Goal: Task Accomplishment & Management: Use online tool/utility

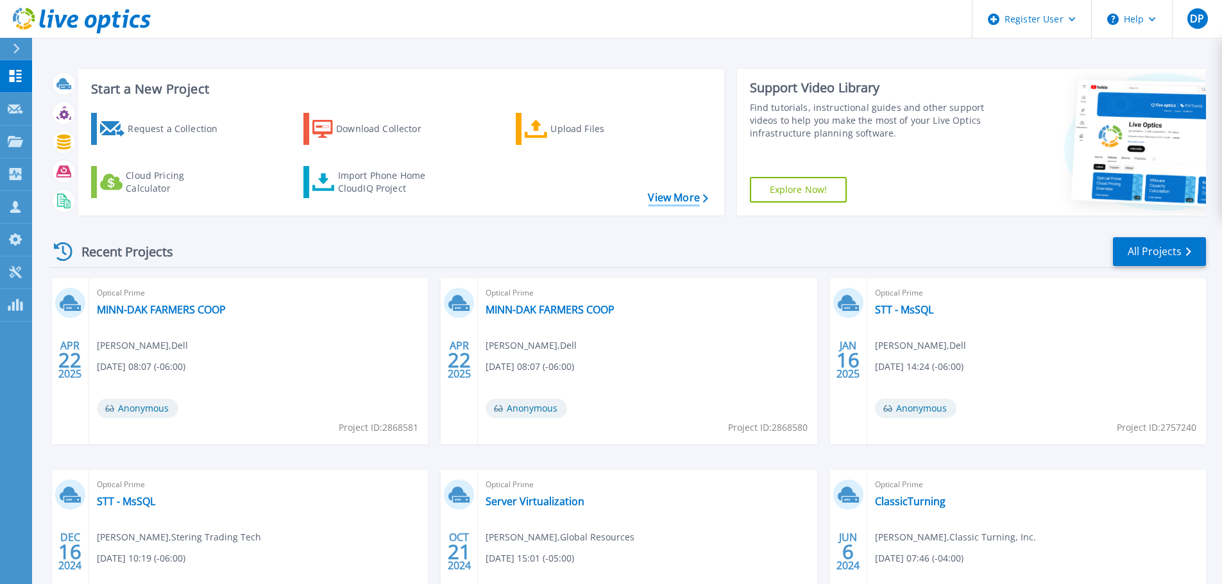
click at [661, 192] on link "View More" at bounding box center [678, 198] width 60 height 12
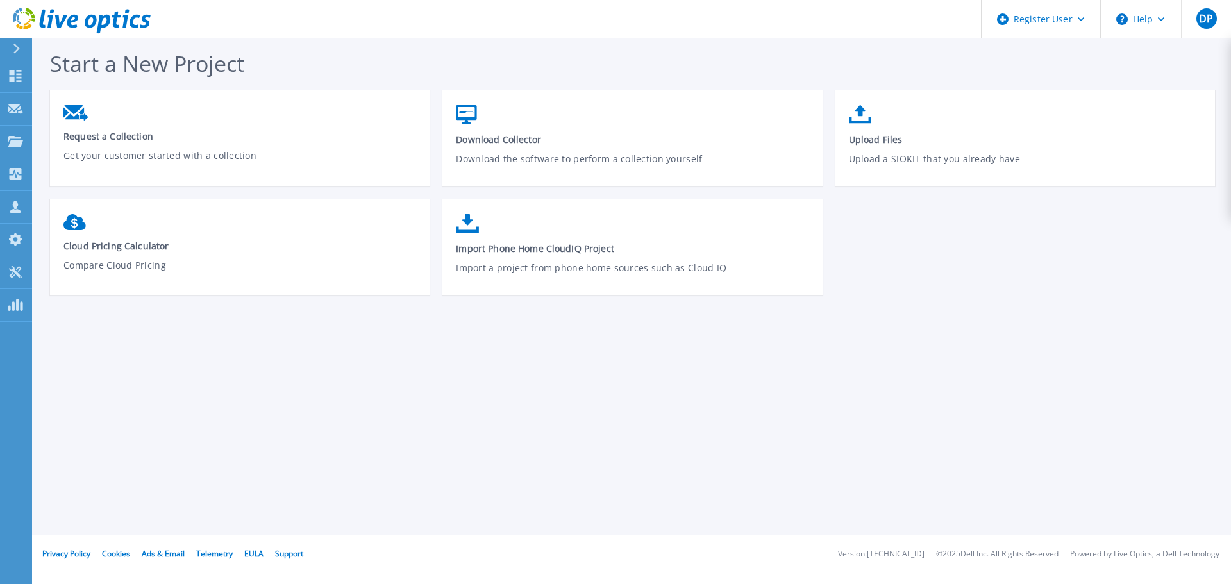
click at [13, 39] on div at bounding box center [22, 49] width 21 height 22
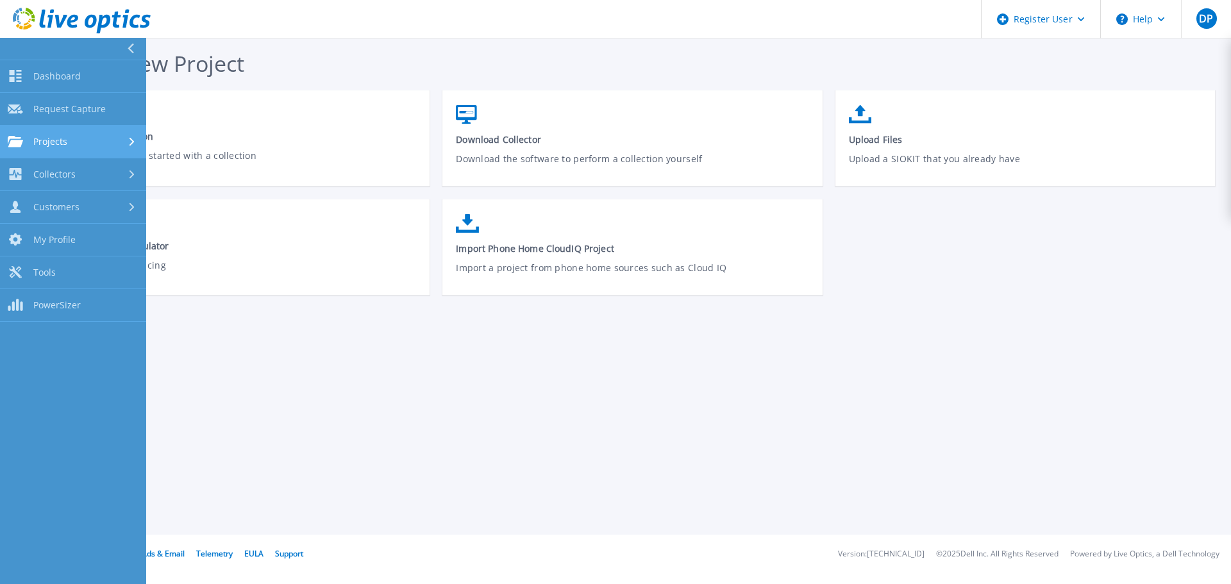
click at [110, 147] on div "Projects" at bounding box center [73, 142] width 131 height 12
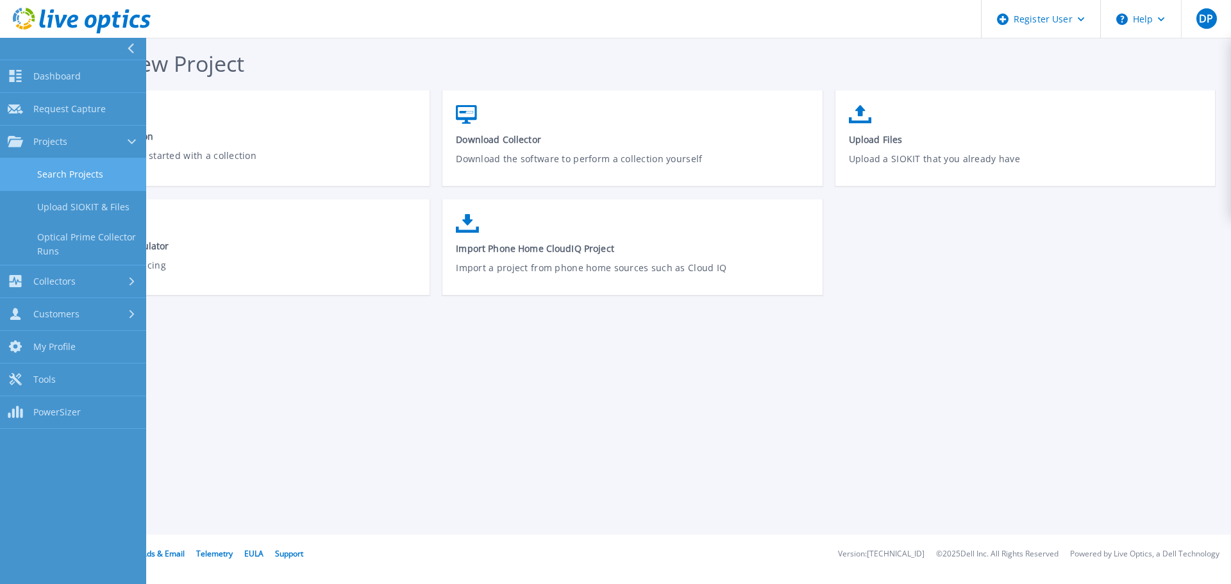
click at [72, 167] on link "Search Projects" at bounding box center [73, 174] width 146 height 33
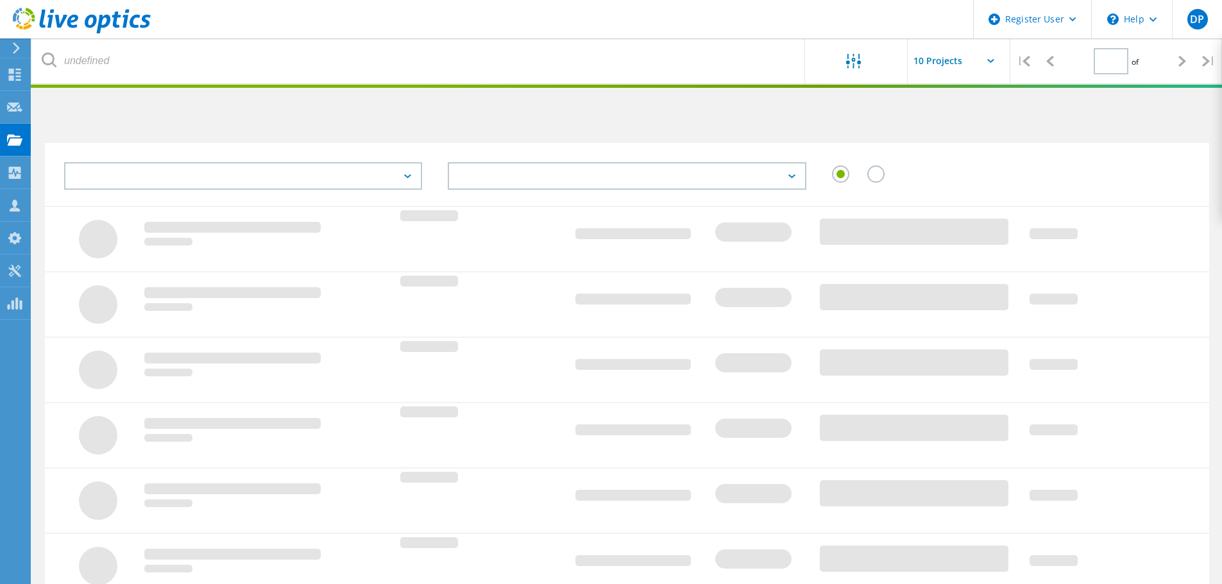
type input "1"
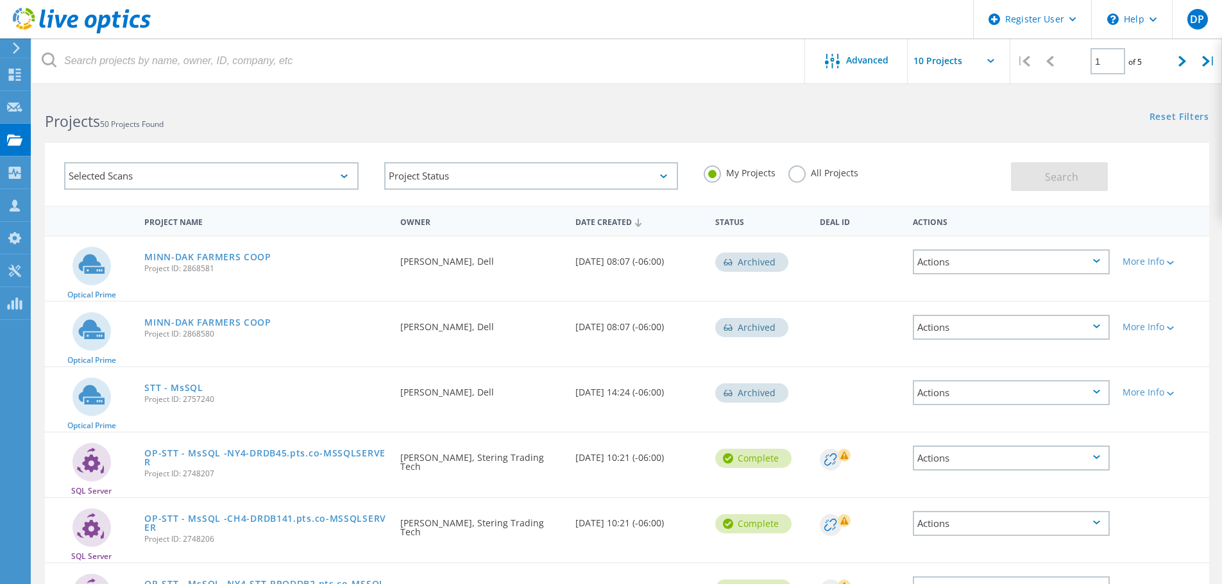
click at [294, 183] on div "Selected Scans" at bounding box center [211, 176] width 294 height 28
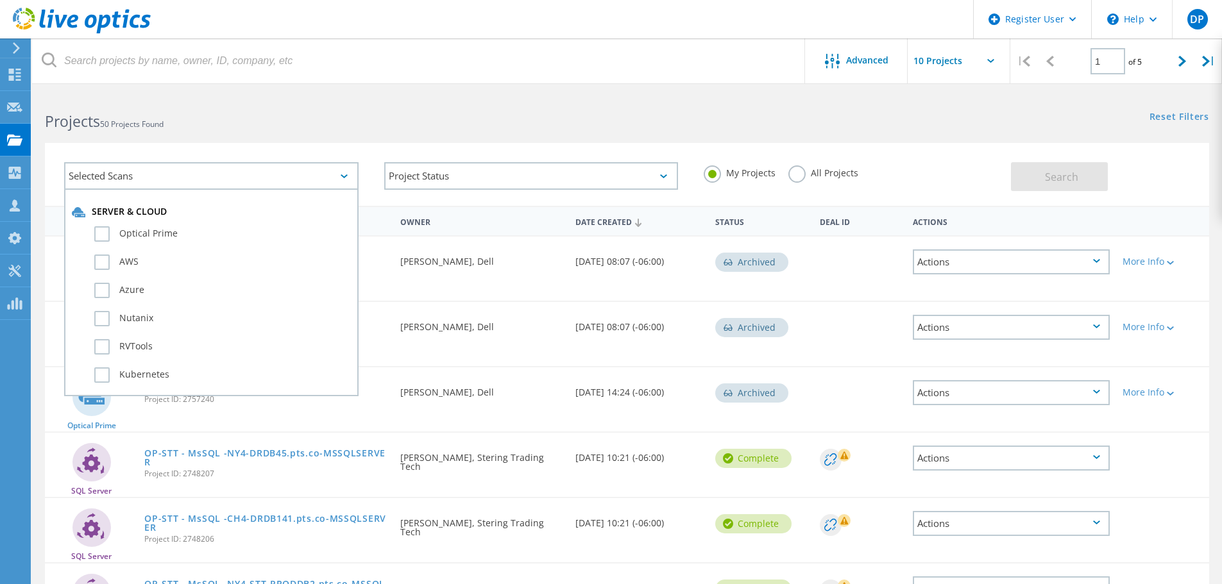
click at [373, 131] on h2 "Projects 50 Projects Found" at bounding box center [329, 121] width 569 height 21
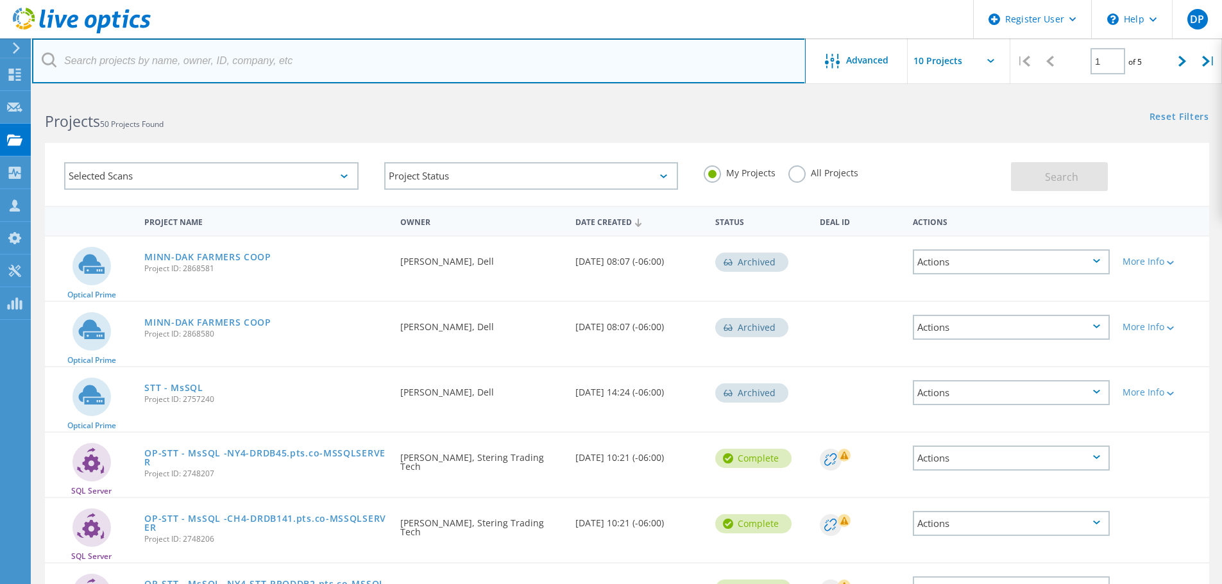
click at [278, 65] on input "text" at bounding box center [418, 60] width 773 height 45
paste input "3741185"
type input "3741185"
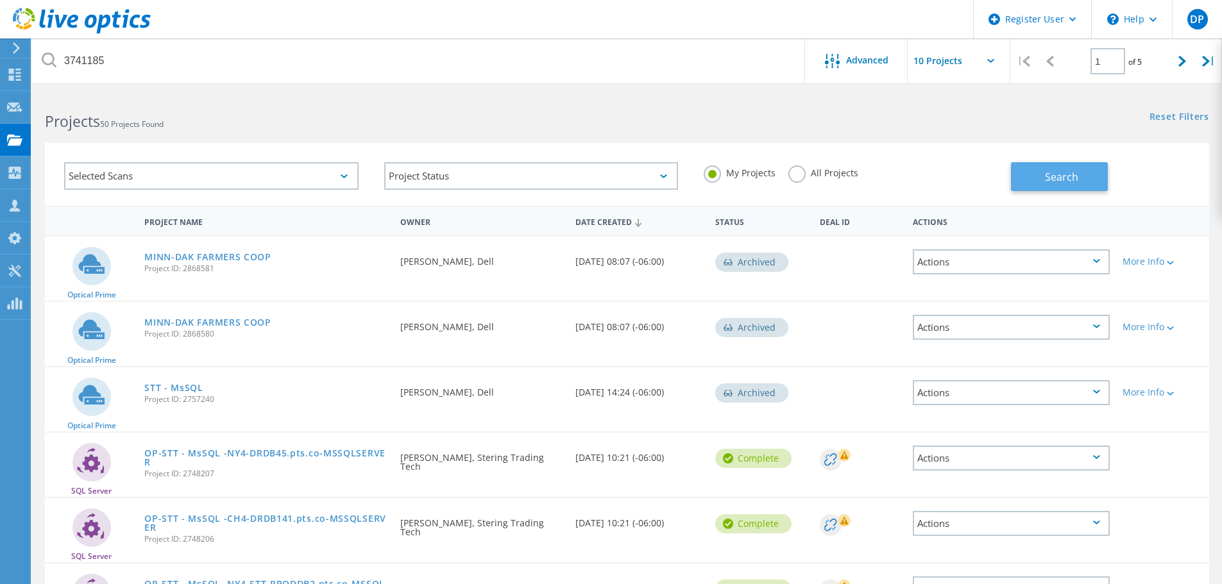
click at [1078, 187] on button "Search" at bounding box center [1059, 176] width 97 height 29
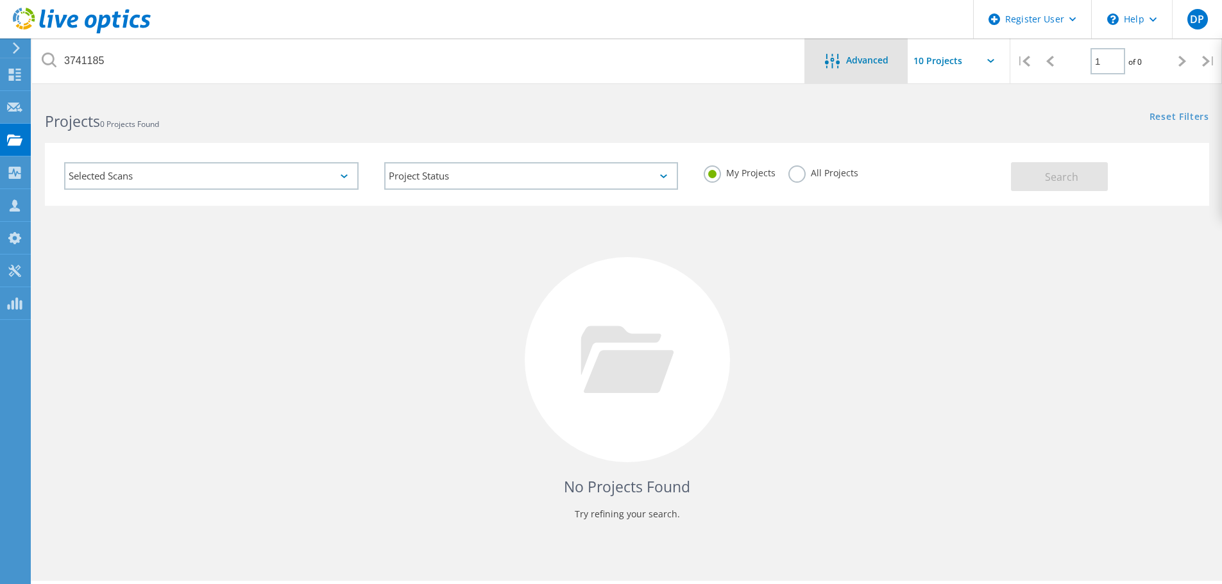
click at [877, 70] on div "Advanced" at bounding box center [856, 60] width 103 height 45
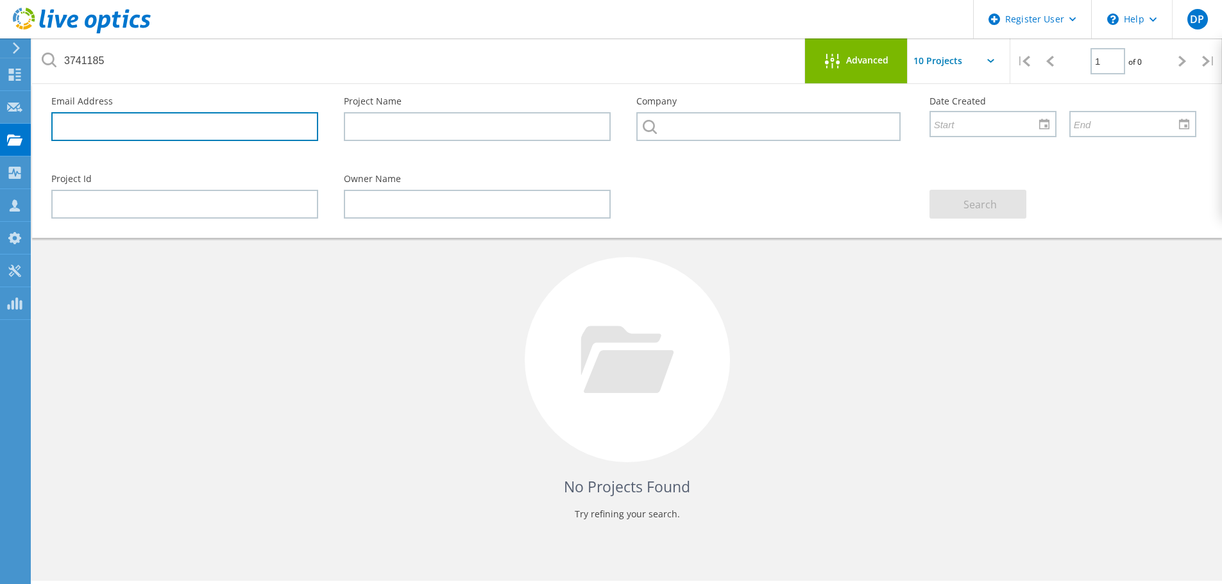
click at [249, 126] on input "text" at bounding box center [184, 126] width 267 height 29
paste input "mmongin@steelking.com"
type input "mmongin@steelking.com"
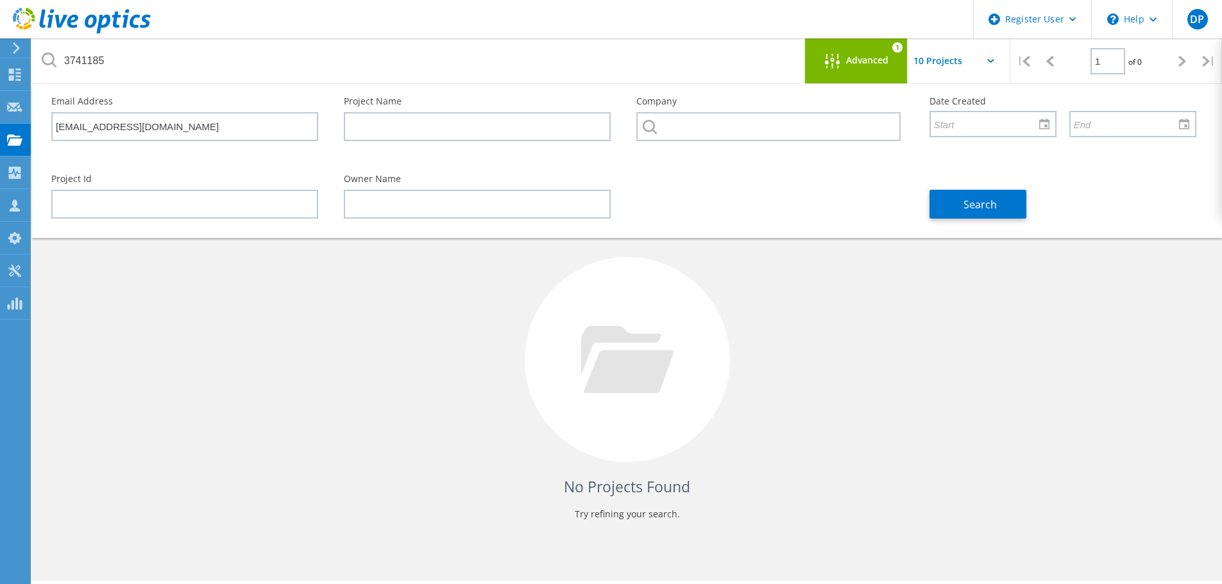
click at [782, 215] on div "Project Id Owner Name Search" at bounding box center [623, 197] width 1170 height 70
click at [963, 210] on button "Search" at bounding box center [977, 204] width 97 height 29
click at [1044, 124] on div at bounding box center [1044, 124] width 21 height 22
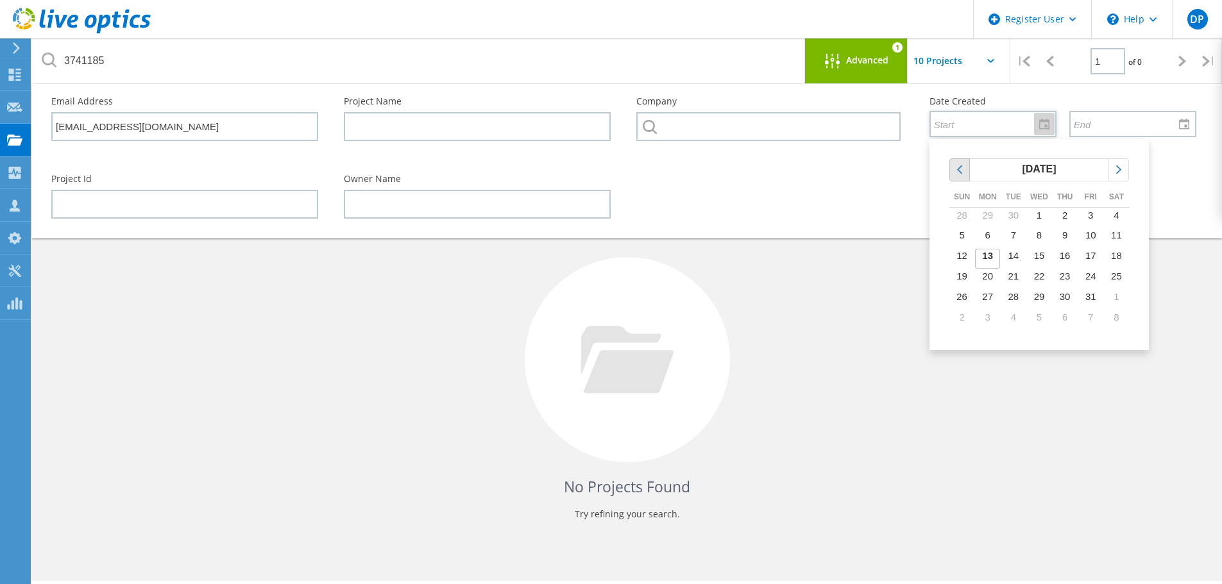
click at [959, 172] on icon "chevronleft" at bounding box center [960, 170] width 12 height 12
click at [1118, 174] on icon "chevronright" at bounding box center [1119, 170] width 12 height 12
click at [960, 174] on icon "chevronleft" at bounding box center [960, 170] width 12 height 12
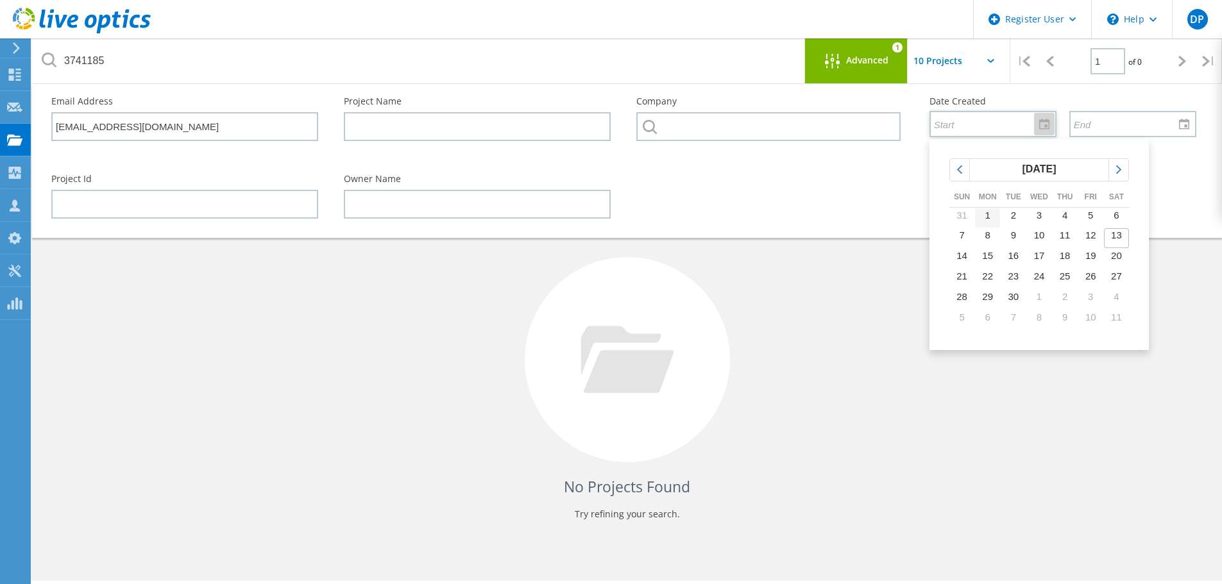
drag, startPoint x: 991, startPoint y: 210, endPoint x: 998, endPoint y: 209, distance: 7.2
click at [993, 210] on td "1" at bounding box center [988, 218] width 26 height 21
type input "9/1/2025"
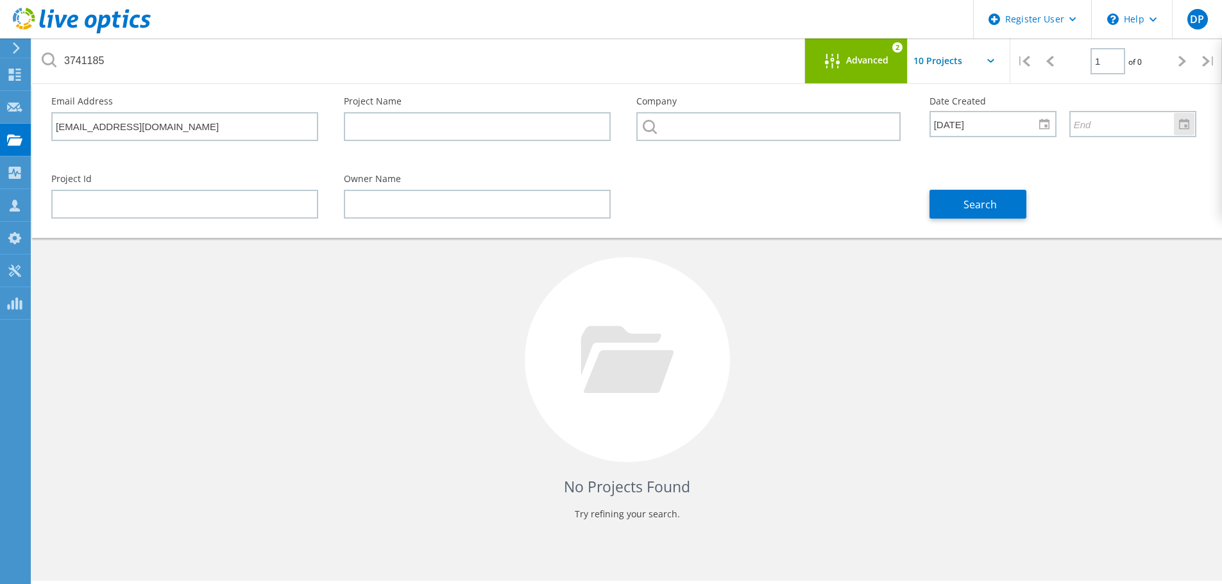
click at [1183, 132] on div at bounding box center [1184, 124] width 21 height 22
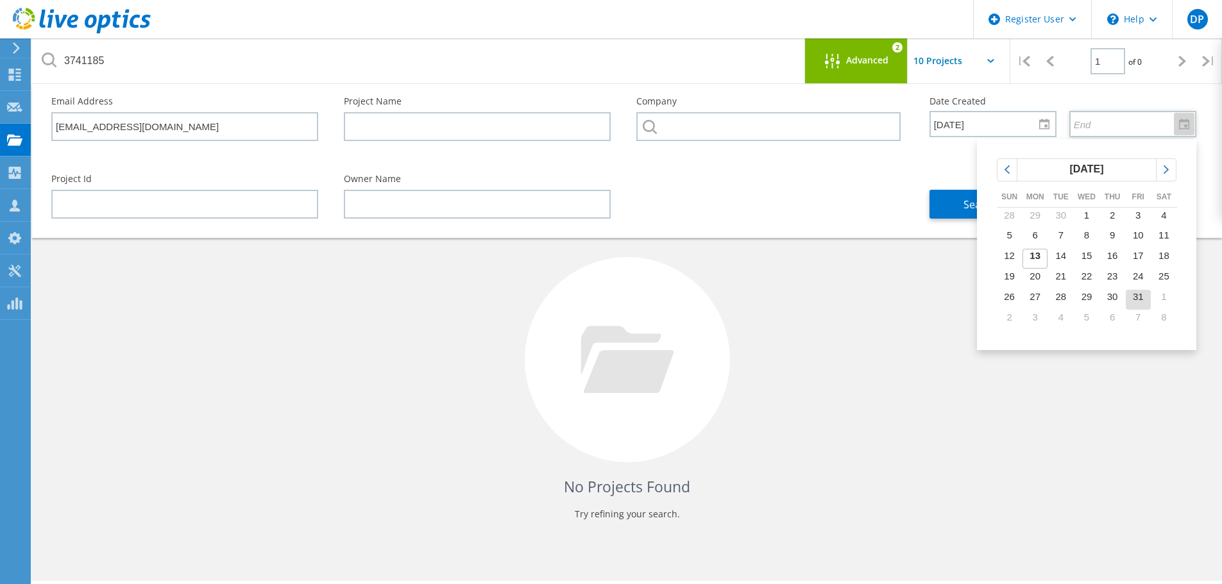
click at [1141, 294] on span "31" at bounding box center [1137, 296] width 11 height 11
type input "10/31/2025"
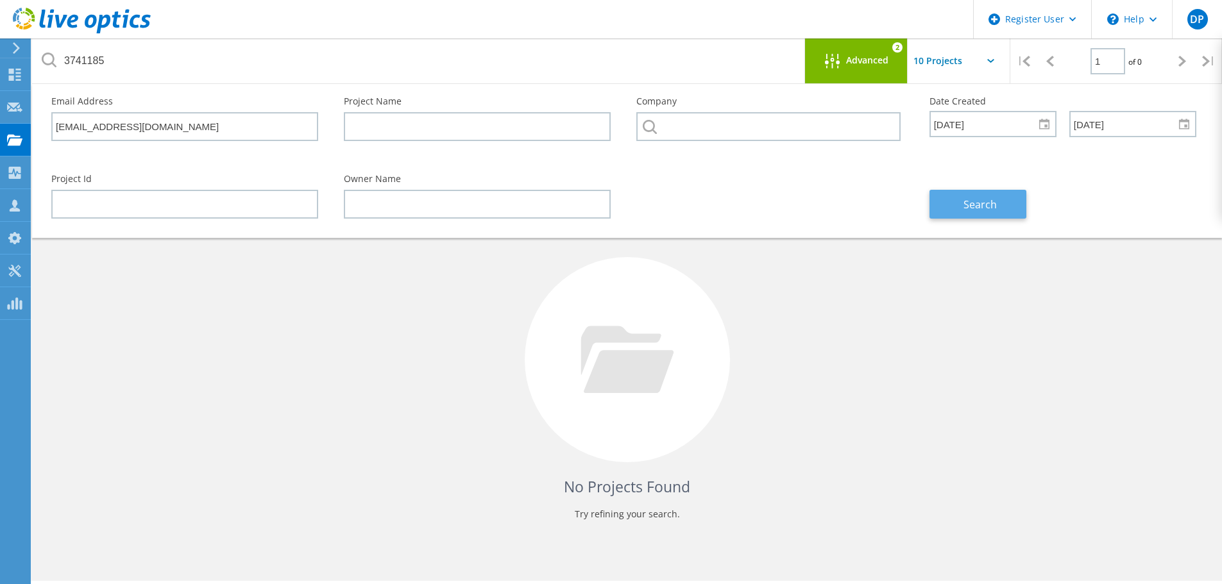
click at [985, 210] on span "Search" at bounding box center [979, 205] width 33 height 14
